Goal: Navigation & Orientation: Find specific page/section

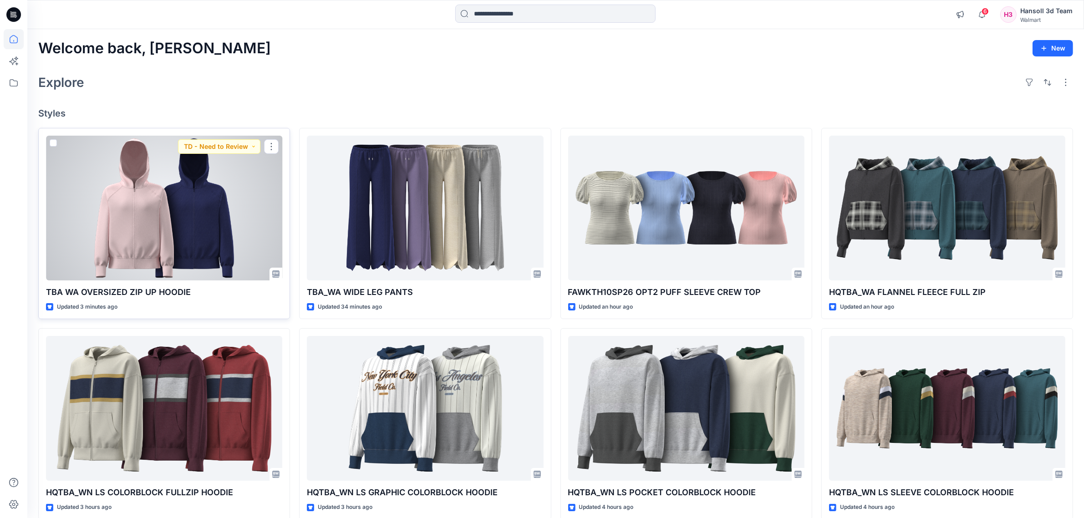
click at [226, 244] on div at bounding box center [164, 208] width 236 height 145
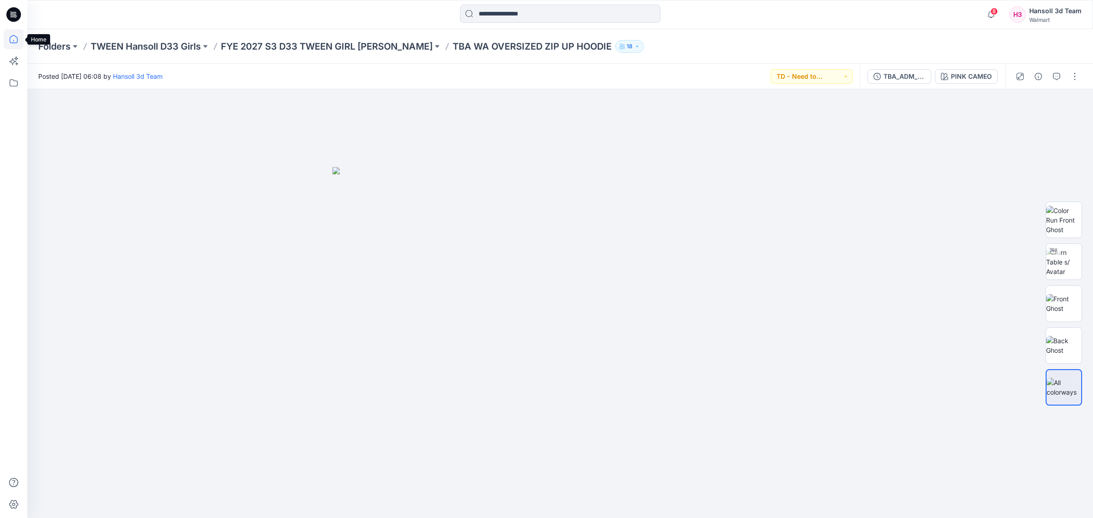
click at [12, 42] on icon at bounding box center [14, 39] width 20 height 20
click at [306, 44] on p "FYE 2027 S3 D33 TWEEN GIRL [PERSON_NAME]" at bounding box center [327, 46] width 212 height 13
